Goal: Find specific page/section: Find specific page/section

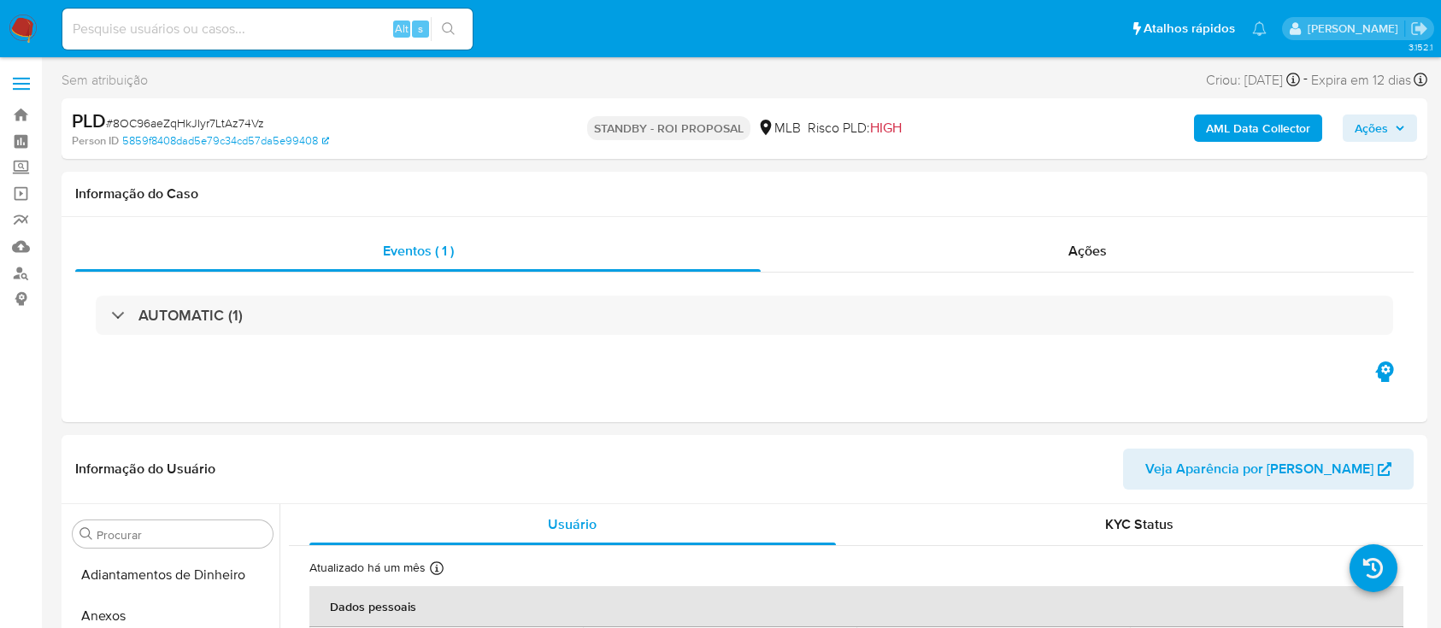
select select "10"
click at [34, 21] on img at bounding box center [23, 29] width 29 height 29
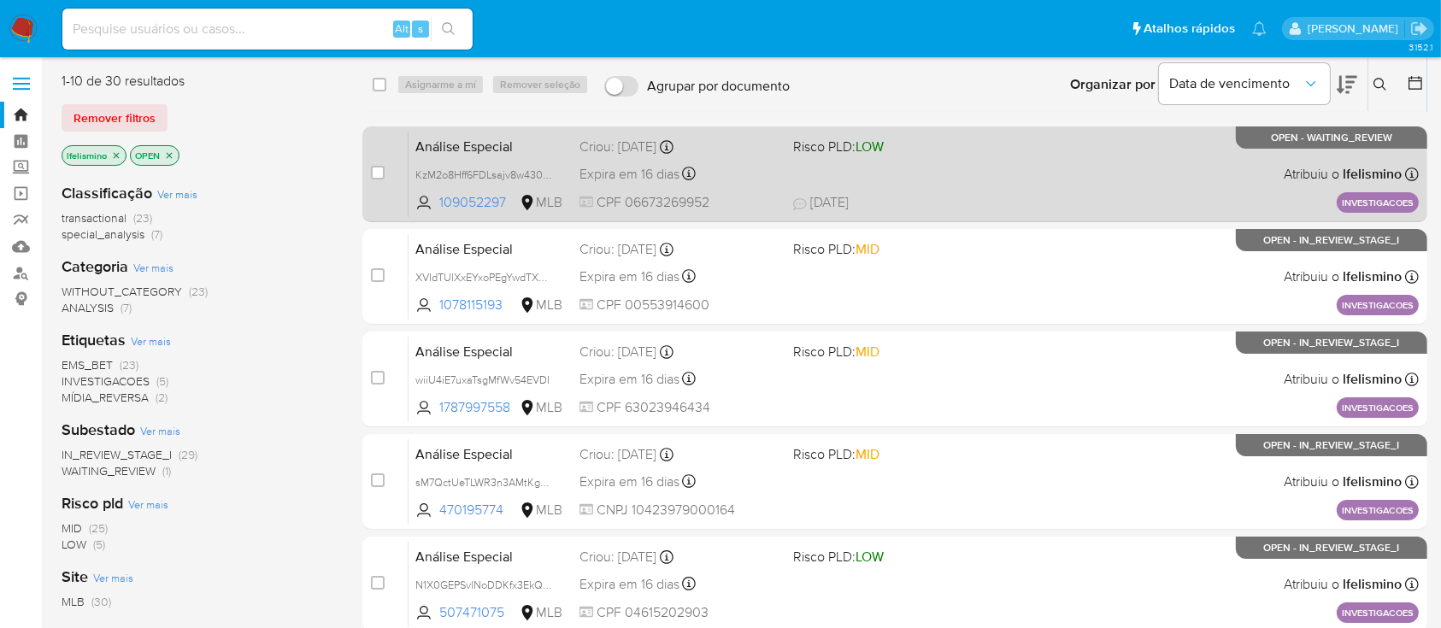
drag, startPoint x: 0, startPoint y: 0, endPoint x: 796, endPoint y: 202, distance: 821.5
click at [796, 202] on icon at bounding box center [800, 204] width 14 height 14
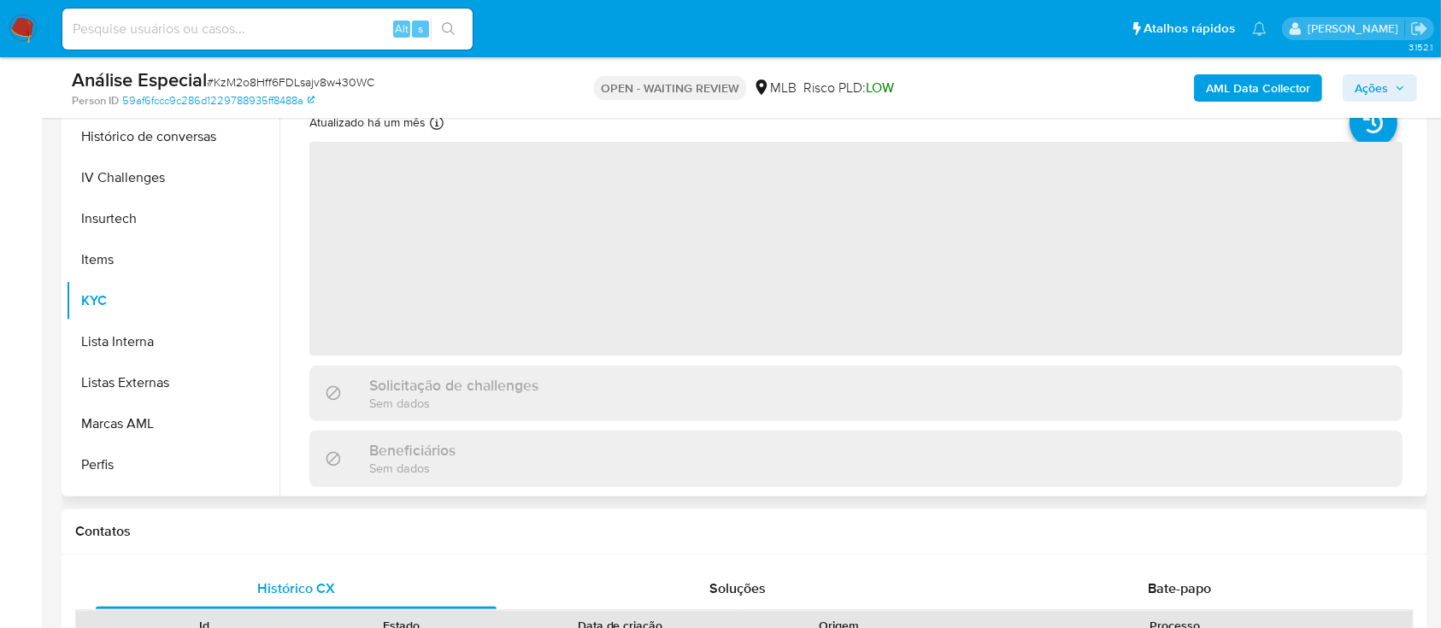
scroll to position [722, 0]
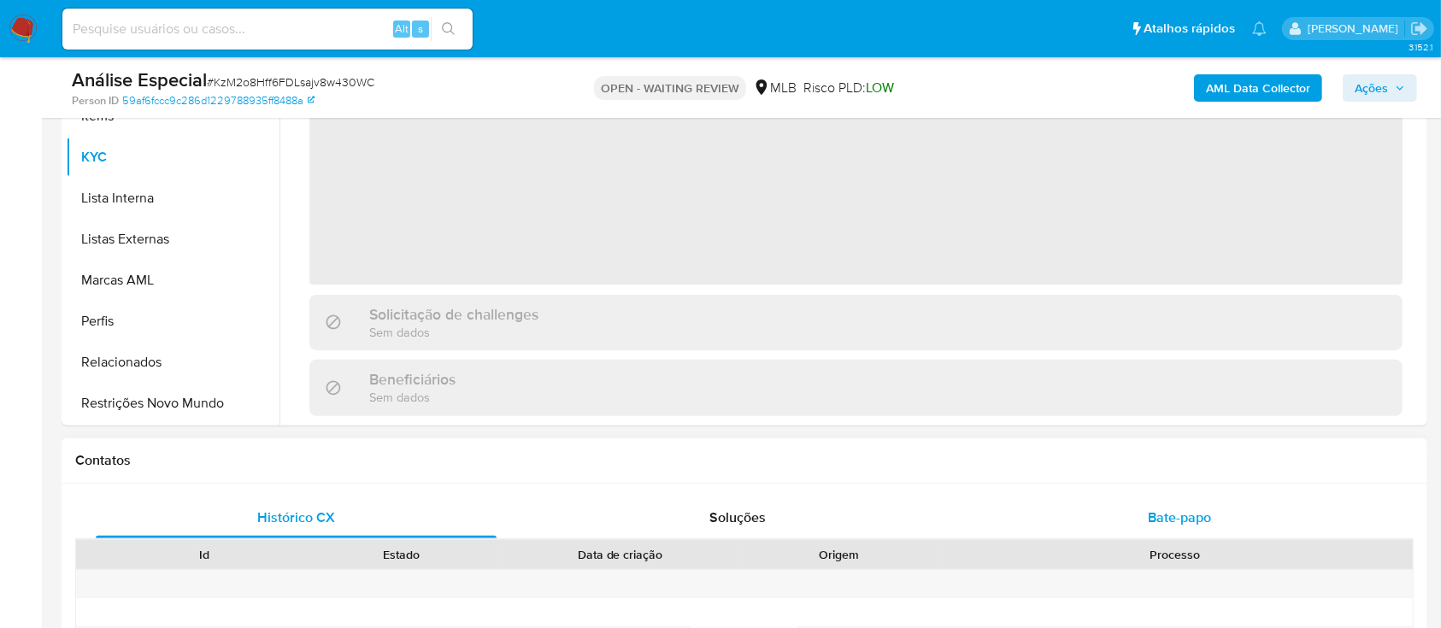
click at [1179, 513] on span "Bate-papo" at bounding box center [1179, 518] width 63 height 20
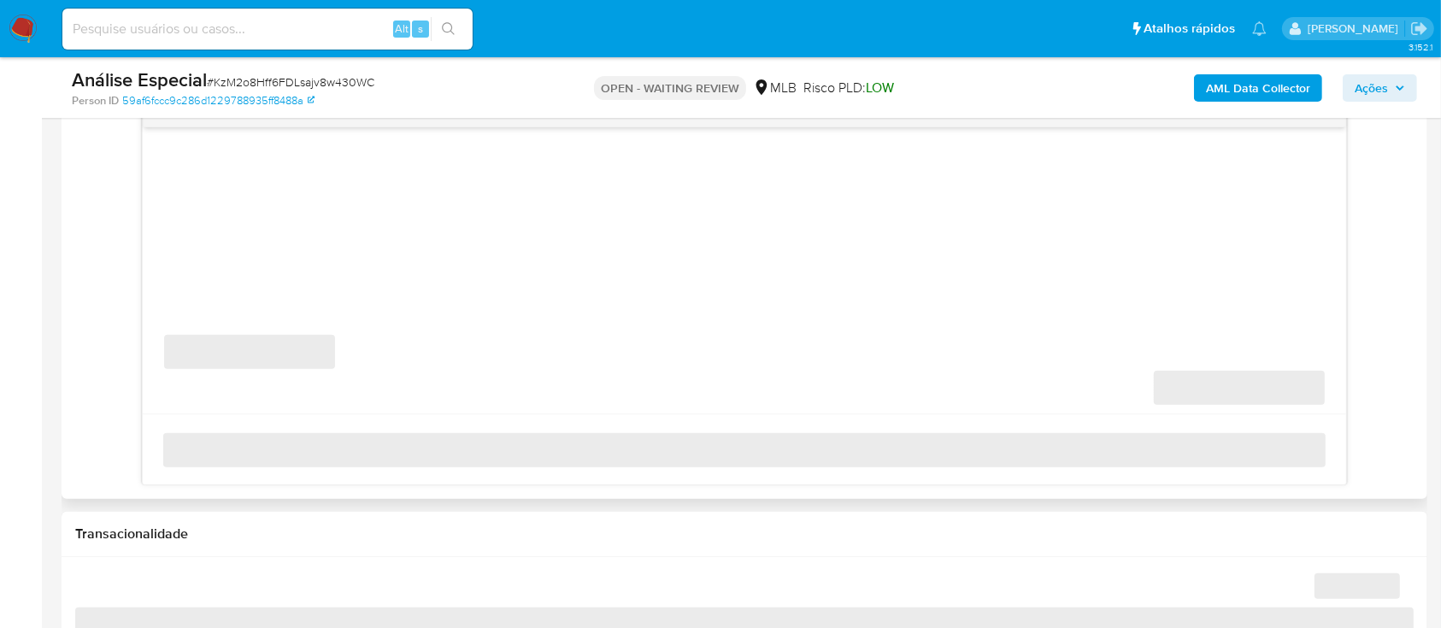
scroll to position [911, 0]
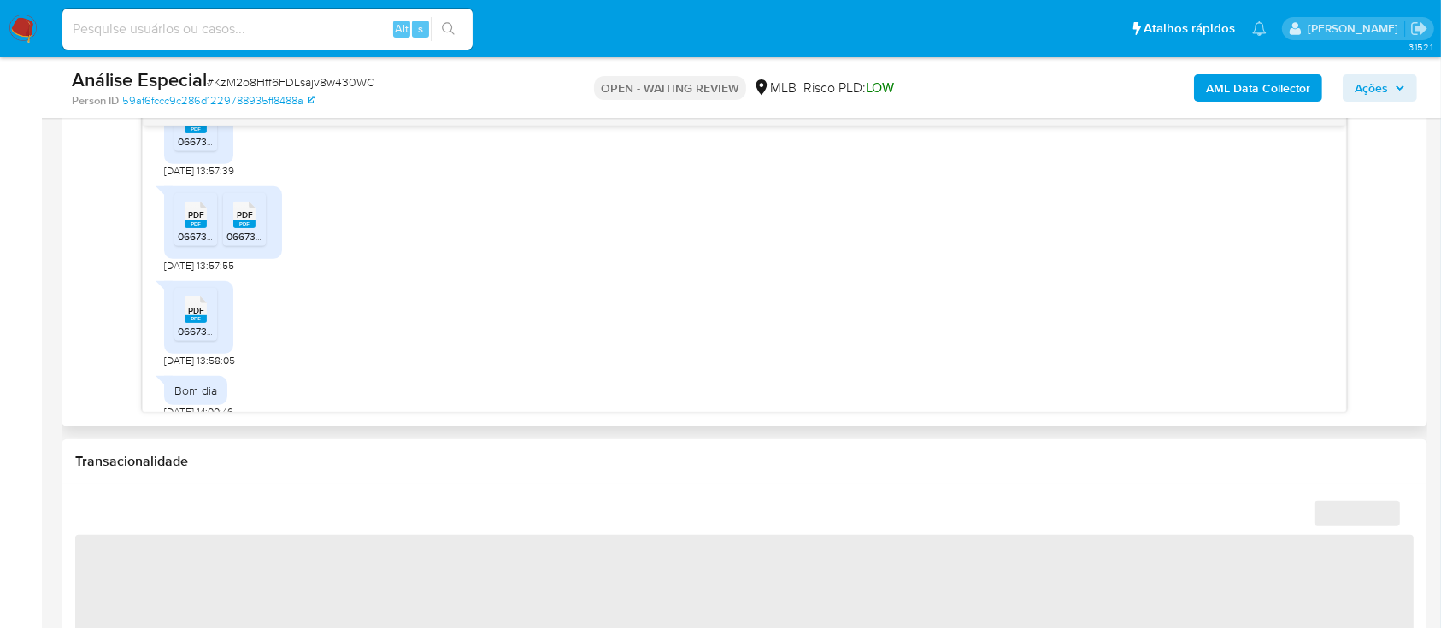
select select "10"
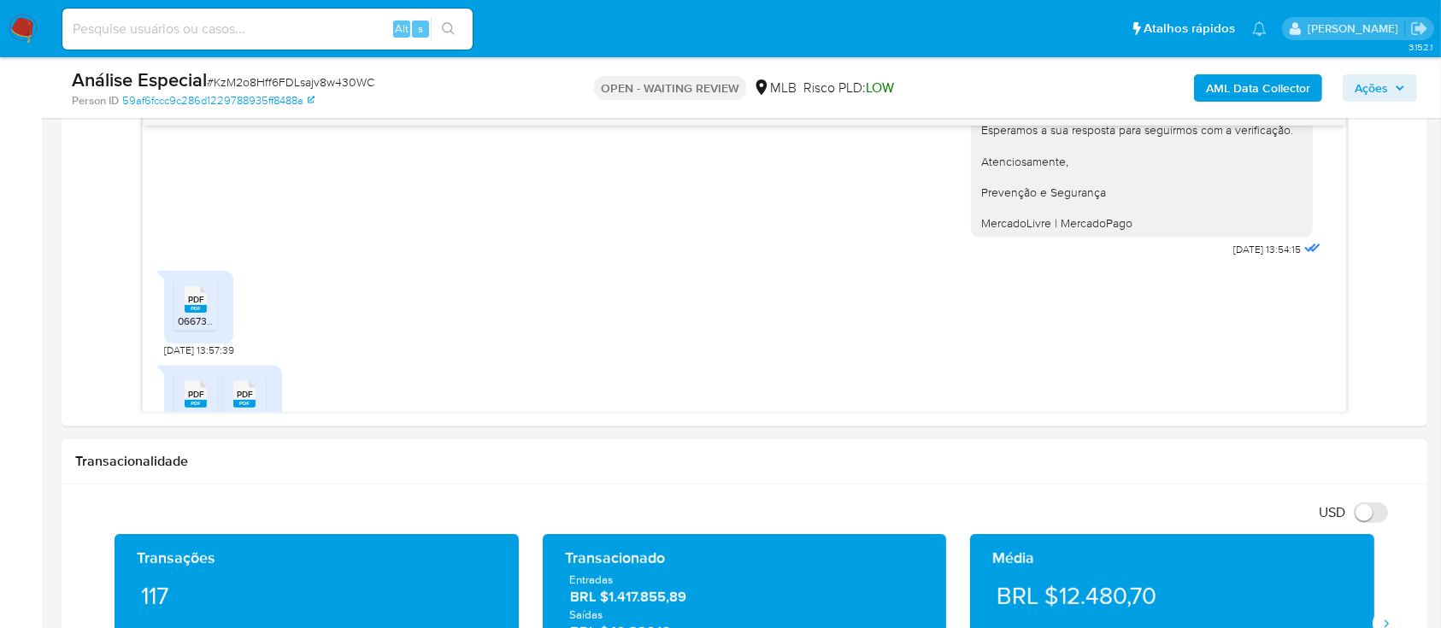
scroll to position [293, 0]
